Goal: Task Accomplishment & Management: Manage account settings

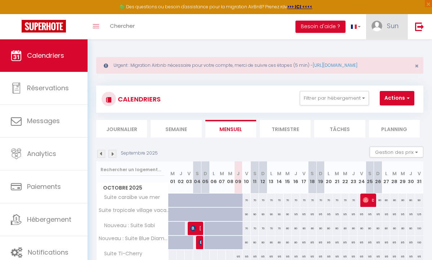
scroll to position [34, 0]
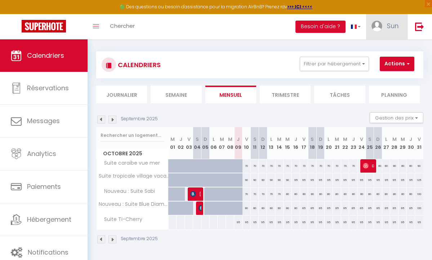
click at [392, 33] on link "Sun" at bounding box center [386, 26] width 41 height 25
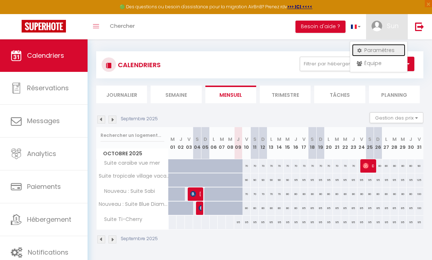
click at [385, 50] on link "Paramètres" at bounding box center [378, 50] width 53 height 12
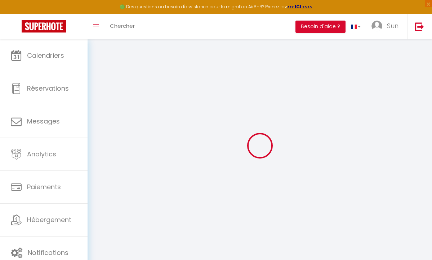
type input "imG11SXDOY4TldROAq2tUbuRG"
type input "a6wkaTT5BxdoyiAgEVW7SBdrO"
type input "[URL][DOMAIN_NAME]"
select select "fr"
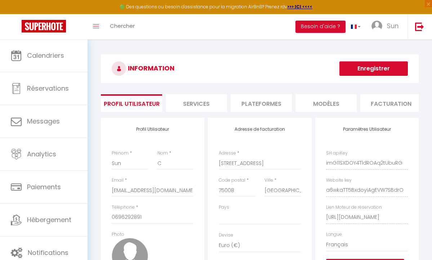
click at [277, 97] on li "Plateformes" at bounding box center [261, 103] width 61 height 18
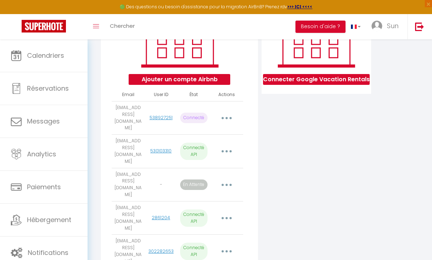
scroll to position [135, 0]
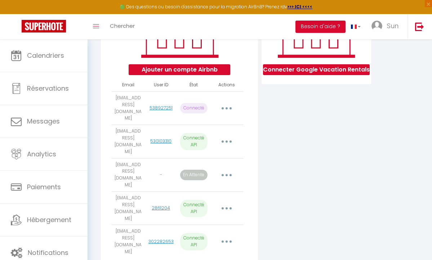
click at [223, 234] on button "button" at bounding box center [226, 241] width 19 height 14
click at [211, 253] on link "Importer les appartements" at bounding box center [195, 259] width 80 height 12
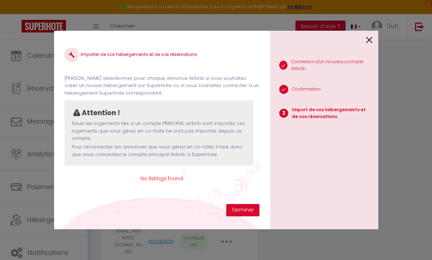
click at [368, 44] on icon at bounding box center [369, 40] width 6 height 11
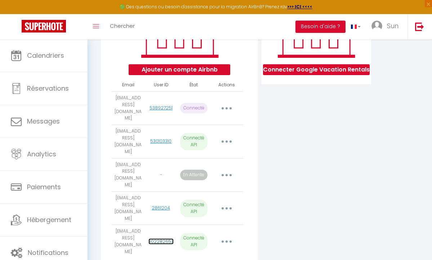
click at [158, 238] on link "302282653" at bounding box center [161, 241] width 25 height 6
click at [223, 234] on button "button" at bounding box center [226, 241] width 19 height 14
click at [210, 253] on link "Importer les appartements" at bounding box center [195, 259] width 80 height 12
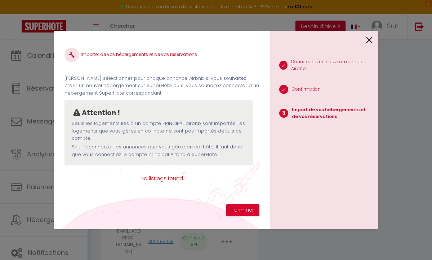
click at [366, 40] on icon at bounding box center [369, 40] width 6 height 11
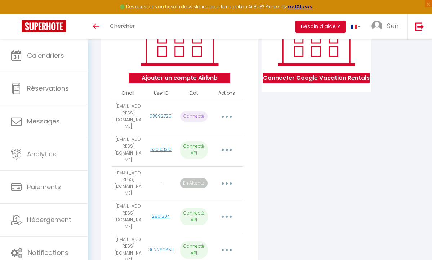
scroll to position [135, 0]
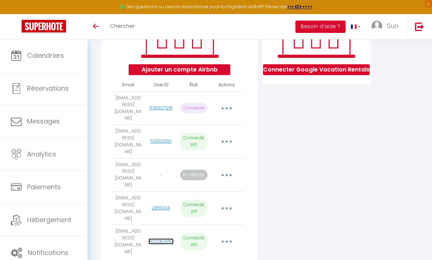
click at [170, 238] on link "302282653" at bounding box center [161, 241] width 25 height 6
click at [222, 234] on button "button" at bounding box center [226, 241] width 19 height 14
click at [208, 253] on link "Importer les appartements" at bounding box center [195, 259] width 80 height 12
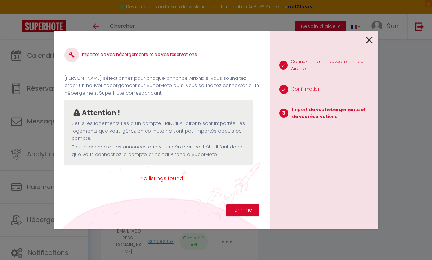
click at [370, 46] on link at bounding box center [369, 39] width 6 height 16
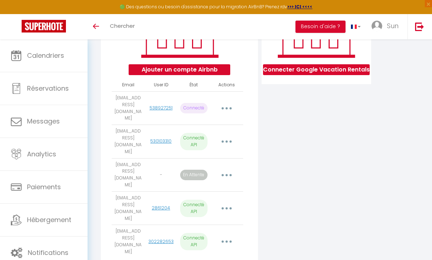
click at [224, 234] on button "button" at bounding box center [226, 241] width 19 height 14
click at [210, 253] on link "Importer les appartements" at bounding box center [195, 259] width 80 height 12
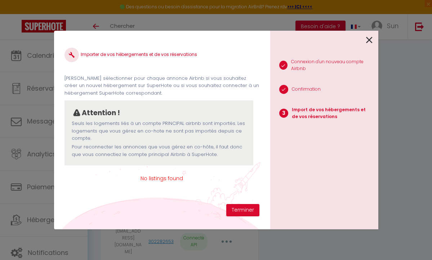
click at [373, 41] on div "1 Connexion d'un nouveau compte Airbnb 2 Confirmation 3 Import de vos hébergeme…" at bounding box center [325, 130] width 108 height 198
click at [368, 43] on icon at bounding box center [369, 40] width 6 height 11
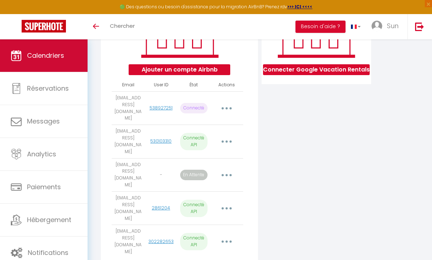
click at [51, 66] on link "Calendriers" at bounding box center [44, 55] width 88 height 32
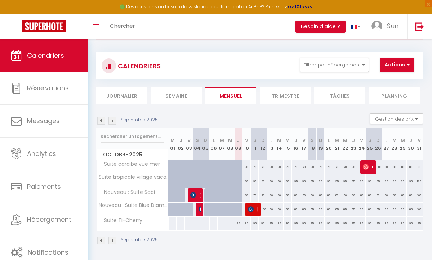
scroll to position [39, 0]
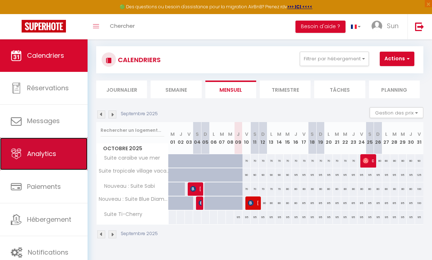
click at [67, 156] on link "Analytics" at bounding box center [44, 153] width 88 height 32
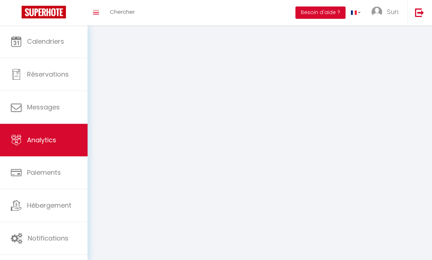
select select "2025"
select select "10"
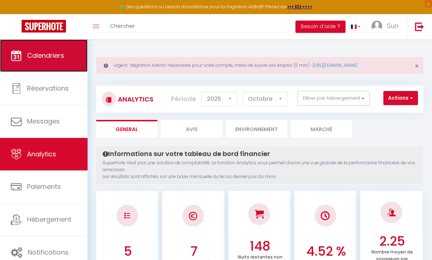
click at [58, 55] on span "Calendriers" at bounding box center [45, 55] width 37 height 9
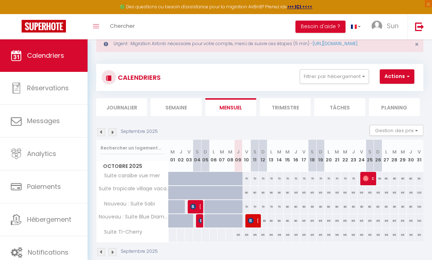
scroll to position [39, 0]
